Goal: Find specific page/section

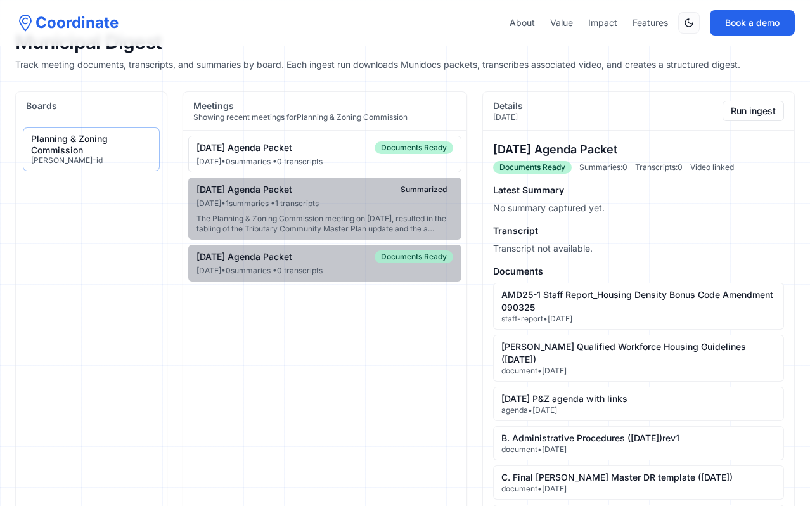
click at [336, 81] on main "Municipal Digest Track meeting documents, transcripts, and summaries by board. …" at bounding box center [405, 385] width 810 height 770
